Goal: Transaction & Acquisition: Purchase product/service

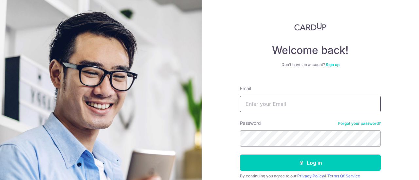
drag, startPoint x: 0, startPoint y: 0, endPoint x: 306, endPoint y: 100, distance: 321.8
click at [306, 100] on input "Email" at bounding box center [310, 104] width 141 height 16
paste input "alexleeks@gmail.com"
type input "alexleeks@gmail.com"
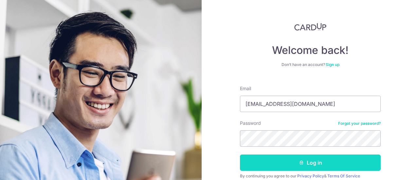
click at [294, 167] on button "Log in" at bounding box center [310, 163] width 141 height 16
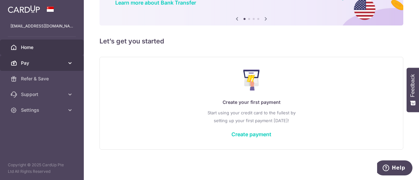
click at [50, 61] on span "Pay" at bounding box center [42, 63] width 43 height 7
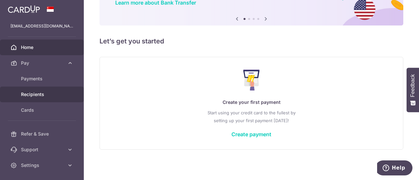
click at [52, 90] on link "Recipients" at bounding box center [42, 95] width 84 height 16
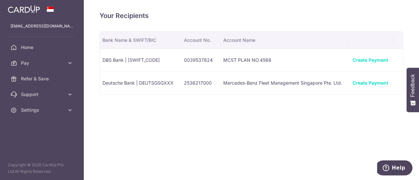
scroll to position [0, 211]
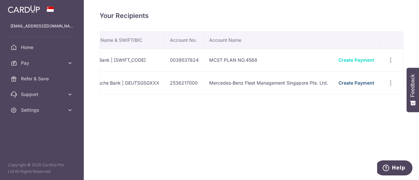
click at [361, 82] on link "Create Payment" at bounding box center [356, 83] width 36 height 6
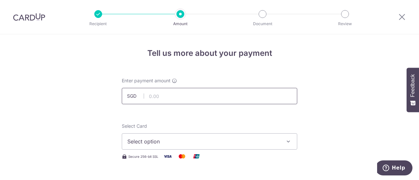
click at [176, 91] on input "text" at bounding box center [209, 96] width 175 height 16
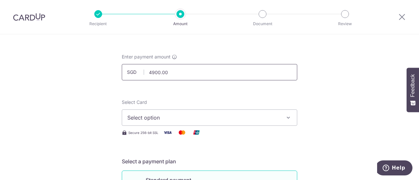
scroll to position [33, 0]
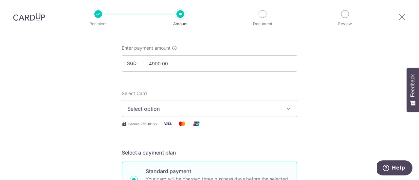
type input "4,900.00"
click at [179, 113] on span "Select option" at bounding box center [203, 109] width 153 height 8
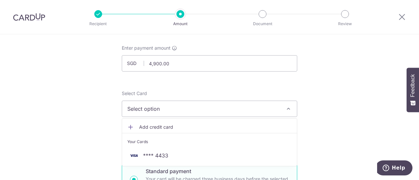
click at [266, 104] on button "Select option" at bounding box center [209, 109] width 175 height 16
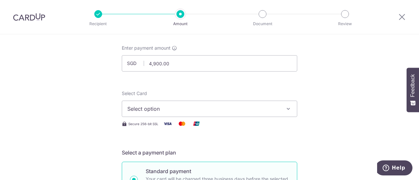
click at [281, 108] on button "Select option" at bounding box center [209, 109] width 175 height 16
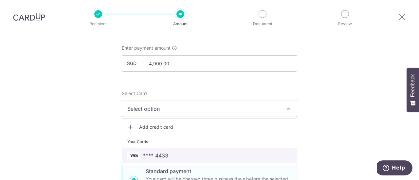
click at [200, 152] on span "**** 4433" at bounding box center [209, 156] width 164 height 8
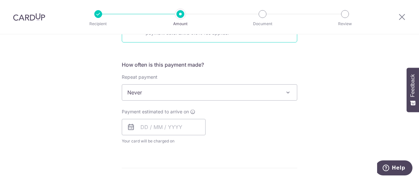
scroll to position [229, 0]
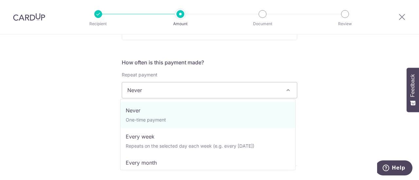
click at [229, 91] on span "Never" at bounding box center [209, 90] width 175 height 16
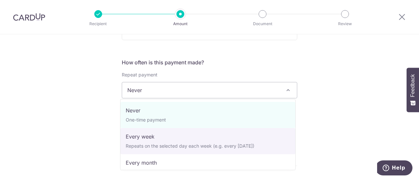
scroll to position [33, 0]
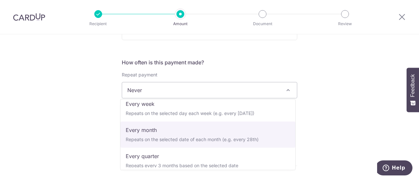
select select "3"
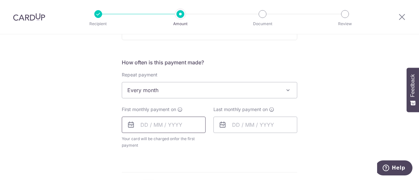
click at [173, 125] on input "text" at bounding box center [164, 125] width 84 height 16
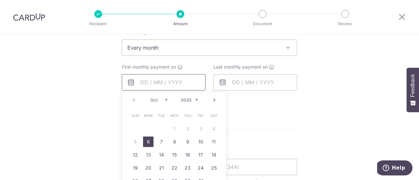
scroll to position [295, 0]
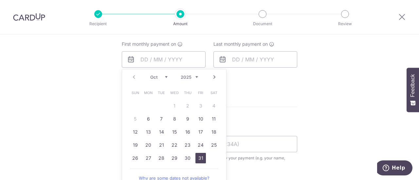
drag, startPoint x: 196, startPoint y: 161, endPoint x: 265, endPoint y: 78, distance: 107.8
click at [196, 161] on link "31" at bounding box center [200, 158] width 10 height 10
type input "31/10/2025"
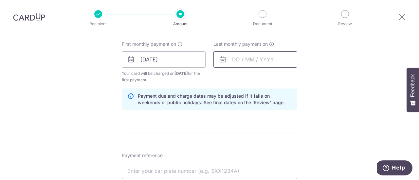
click at [269, 59] on input "text" at bounding box center [255, 59] width 84 height 16
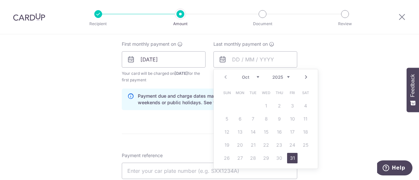
click at [306, 77] on link "Next" at bounding box center [306, 77] width 8 height 8
click at [305, 158] on link "31" at bounding box center [305, 158] width 10 height 10
type input "31/01/2026"
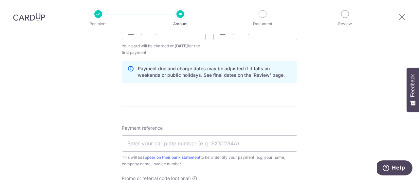
scroll to position [360, 0]
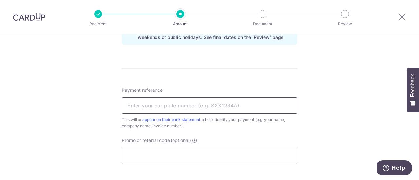
click at [166, 106] on input "Payment reference" at bounding box center [209, 106] width 175 height 16
type input "SKN7773C"
drag, startPoint x: 171, startPoint y: 104, endPoint x: 58, endPoint y: 102, distance: 112.9
click at [171, 105] on input "Payment reference" at bounding box center [209, 106] width 175 height 16
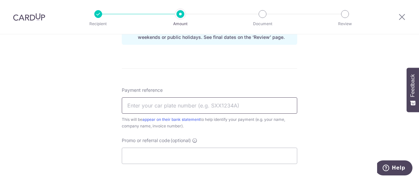
type input "OL107731"
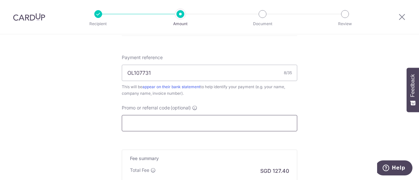
click at [183, 124] on input "Promo or referral code (optional)" at bounding box center [209, 123] width 175 height 16
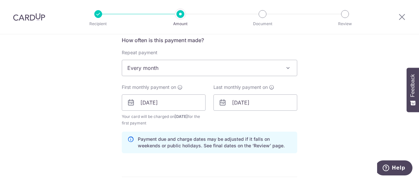
scroll to position [281, 0]
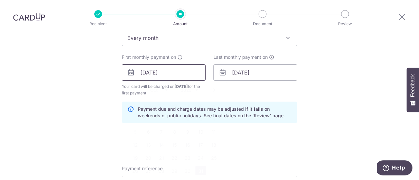
click at [161, 73] on input "31/10/2025" at bounding box center [164, 72] width 84 height 16
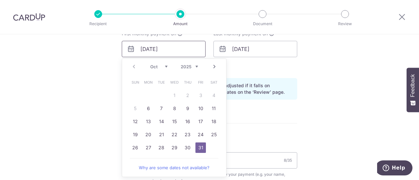
scroll to position [314, 0]
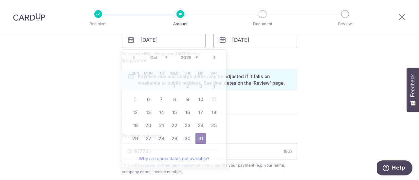
click at [299, 103] on div "Tell us more about your payment Enter payment amount SGD 4,900.00 4900.00 Selec…" at bounding box center [209, 32] width 419 height 625
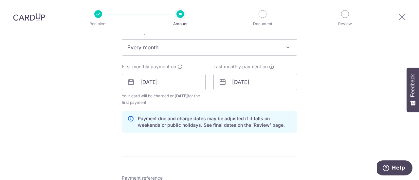
scroll to position [262, 0]
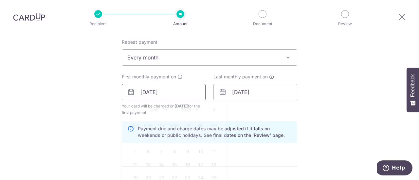
click at [157, 94] on input "31/10/2025" at bounding box center [164, 92] width 84 height 16
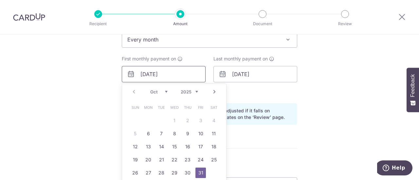
scroll to position [295, 0]
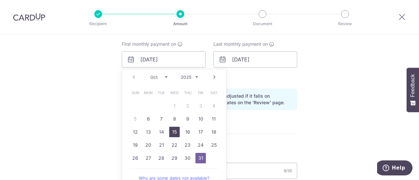
click at [171, 133] on link "15" at bounding box center [174, 132] width 10 height 10
type input "[DATE]"
click at [258, 58] on input "31/01/2026" at bounding box center [255, 59] width 84 height 16
click at [255, 61] on input "31/01/2026" at bounding box center [255, 59] width 84 height 16
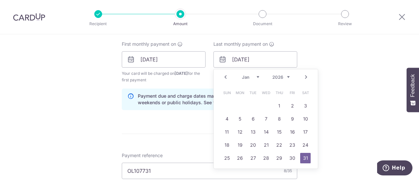
click at [225, 77] on link "Prev" at bounding box center [226, 77] width 8 height 8
click at [238, 132] on link "15" at bounding box center [240, 132] width 10 height 10
type input "[DATE]"
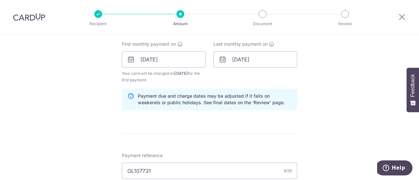
click at [301, 99] on div "Tell us more about your payment Enter payment amount SGD 4,900.00 4900.00 Selec…" at bounding box center [209, 52] width 419 height 625
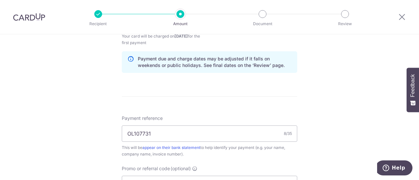
scroll to position [360, 0]
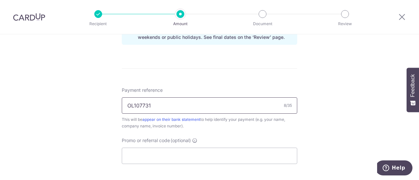
click at [182, 105] on input "OL107731" at bounding box center [209, 106] width 175 height 16
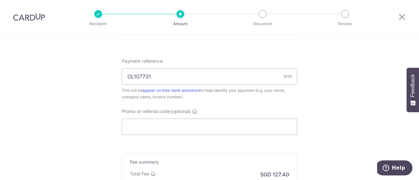
scroll to position [425, 0]
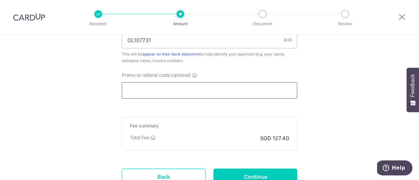
click at [241, 92] on input "Promo or referral code (optional)" at bounding box center [209, 90] width 175 height 16
click at [183, 87] on input "Promo or referral code (optional)" at bounding box center [209, 90] width 175 height 16
paste input "3HOME25R"
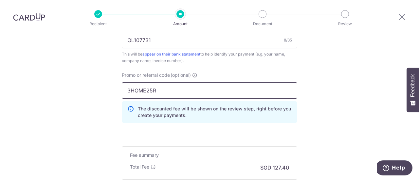
type input "3HOME25R"
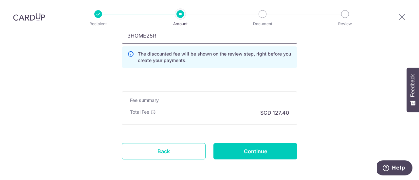
scroll to position [491, 0]
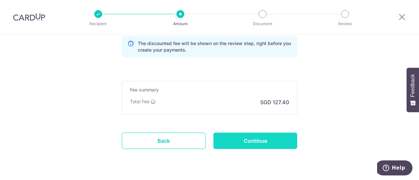
click at [272, 138] on input "Continue" at bounding box center [255, 141] width 84 height 16
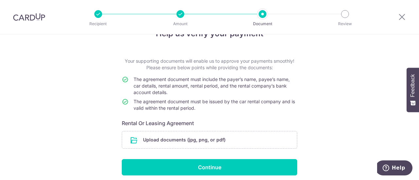
scroll to position [45, 0]
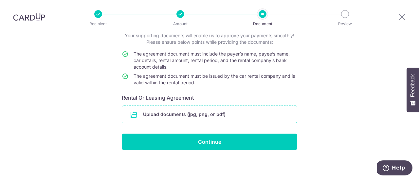
click at [221, 118] on input "file" at bounding box center [209, 114] width 175 height 17
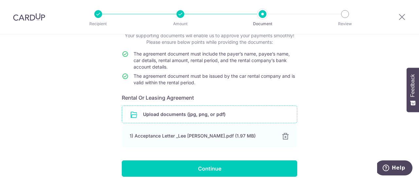
click at [253, 111] on input "file" at bounding box center [209, 114] width 175 height 17
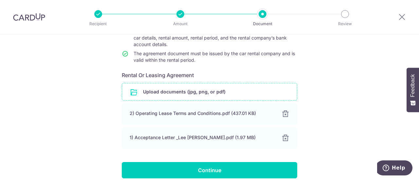
scroll to position [78, 0]
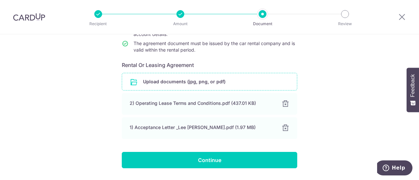
click at [211, 86] on input "file" at bounding box center [209, 81] width 175 height 17
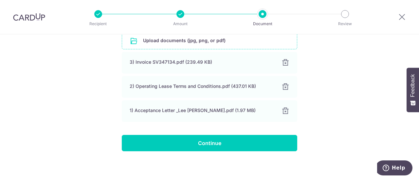
scroll to position [120, 0]
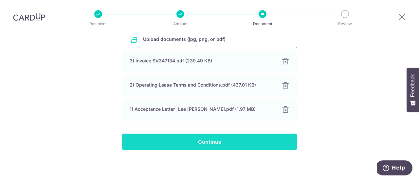
click at [236, 142] on input "Continue" at bounding box center [209, 142] width 175 height 16
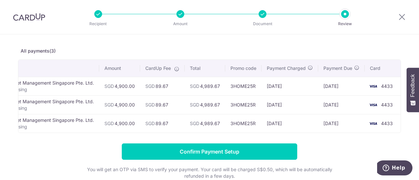
scroll to position [33, 0]
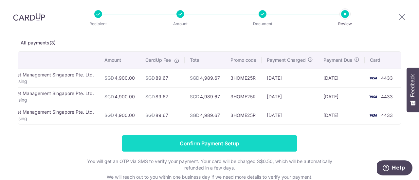
click at [268, 150] on input "Confirm Payment Setup" at bounding box center [209, 143] width 175 height 16
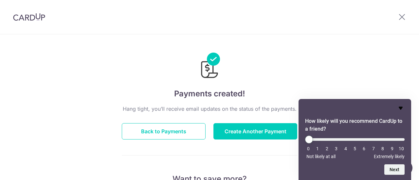
click at [399, 107] on icon "Hide survey" at bounding box center [401, 108] width 4 height 3
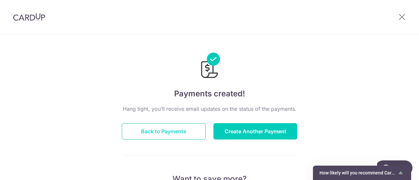
click at [184, 129] on button "Back to Payments" at bounding box center [164, 131] width 84 height 16
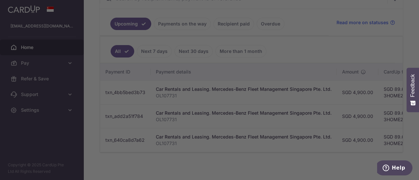
scroll to position [0, 55]
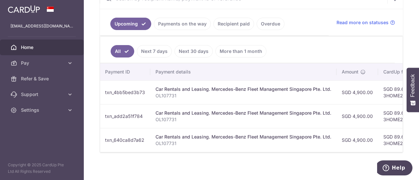
click at [266, 150] on td "Car Rentals and Leasing. Mercedes-Benz Fleet Management Singapore Pte. Ltd. OL1…" at bounding box center [243, 140] width 186 height 24
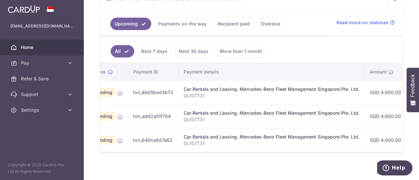
scroll to position [0, 0]
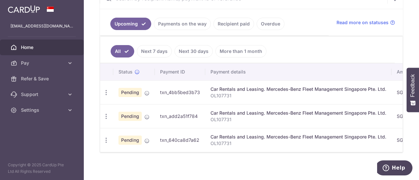
click at [238, 88] on div "Car Rentals and Leasing. Mercedes-Benz Fleet Management Singapore Pte. Ltd." at bounding box center [298, 89] width 176 height 7
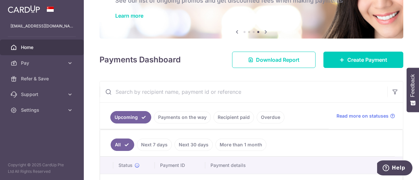
scroll to position [115, 0]
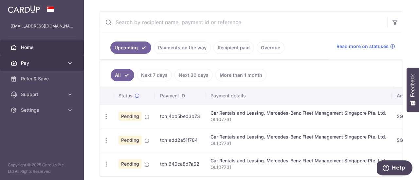
click at [63, 61] on span "Pay" at bounding box center [42, 63] width 43 height 7
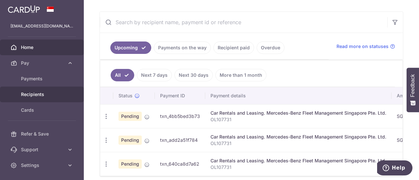
click at [47, 99] on link "Recipients" at bounding box center [42, 95] width 84 height 16
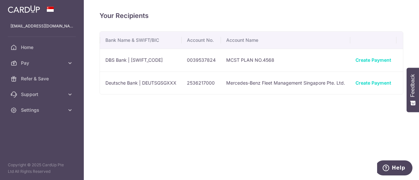
scroll to position [0, 152]
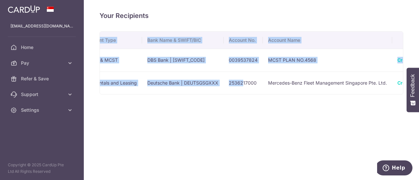
drag, startPoint x: 242, startPoint y: 94, endPoint x: 179, endPoint y: 96, distance: 62.2
click at [179, 95] on div "Name Payment Type Bank Name & SWIFT/BIC Account No. Account Name 4568 Condo & M…" at bounding box center [251, 62] width 304 height 63
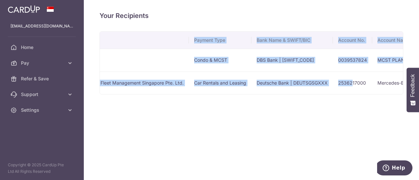
scroll to position [0, 36]
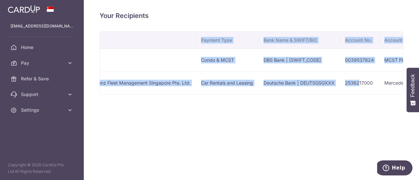
click at [188, 131] on div "Your Recipients Name Payment Type Bank Name & SWIFT/BIC Account No. Account Nam…" at bounding box center [251, 90] width 335 height 180
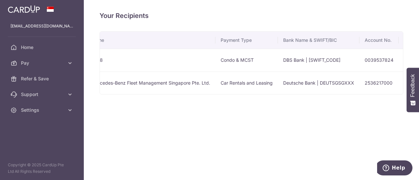
scroll to position [0, 0]
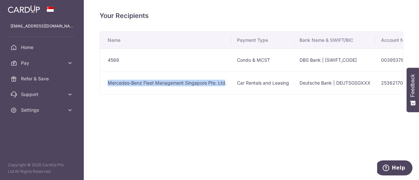
drag, startPoint x: 108, startPoint y: 81, endPoint x: 225, endPoint y: 83, distance: 116.8
click at [225, 83] on td "Mercedes-Benz Fleet Management Singapore Pte. Ltd." at bounding box center [166, 83] width 132 height 23
copy td "Mercedes-Benz Fleet Management Singapore Pte. Ltd"
click at [297, 120] on div "Your Recipients Name Payment Type Bank Name & SWIFT/BIC Account No. Account Nam…" at bounding box center [251, 90] width 335 height 180
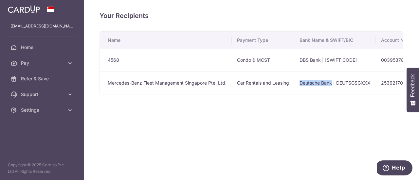
drag, startPoint x: 298, startPoint y: 81, endPoint x: 333, endPoint y: 81, distance: 34.4
click at [333, 81] on td "Deutsche Bank | DEUTSGSGXXX" at bounding box center [334, 83] width 81 height 23
copy td "Deutsche Bank"
click at [253, 138] on div "Your Recipients Name Payment Type Bank Name & SWIFT/BIC Account No. Account Nam…" at bounding box center [251, 90] width 335 height 180
click at [232, 116] on div "Your Recipients Name Payment Type Bank Name & SWIFT/BIC Account No. Account Nam…" at bounding box center [251, 90] width 335 height 180
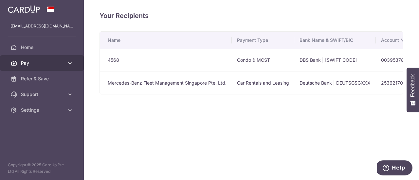
click at [65, 66] on link "Pay" at bounding box center [42, 63] width 84 height 16
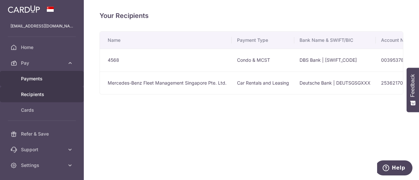
click at [37, 80] on span "Payments" at bounding box center [42, 79] width 43 height 7
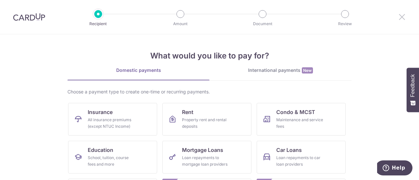
click at [397, 15] on div at bounding box center [402, 17] width 34 height 34
click at [400, 16] on icon at bounding box center [402, 17] width 8 height 8
